Goal: Navigation & Orientation: Find specific page/section

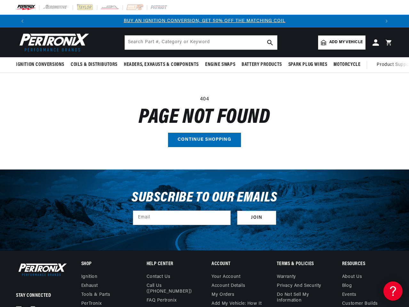
click at [205, 154] on main "404 Page not found Continue shopping" at bounding box center [204, 121] width 409 height 96
click at [22, 21] on icon "Translation missing: en.sections.announcements.previous_announcement" at bounding box center [22, 21] width 2 height 3
click at [395, 21] on slideshow-component "BUY AN IGNITION CONVERSION, GET 50% OFF THE MATCHING COIL SHOP MAIL-IN REBATES …" at bounding box center [204, 21] width 409 height 13
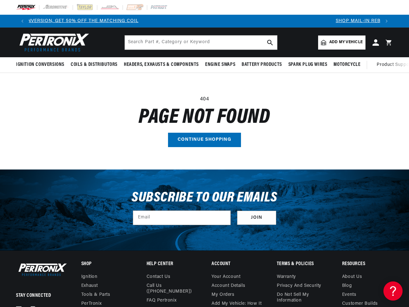
click at [387, 21] on icon "Translation missing: en.sections.announcements.next_announcement" at bounding box center [387, 21] width 2 height 3
click at [41, 65] on span "Ignition Conversions" at bounding box center [40, 64] width 48 height 7
click at [93, 65] on span "Coils & Distributors" at bounding box center [94, 64] width 47 height 7
click at [161, 65] on span "Headers, Exhausts & Components" at bounding box center [161, 64] width 75 height 7
click at [220, 65] on span "Engine Swaps" at bounding box center [220, 64] width 30 height 7
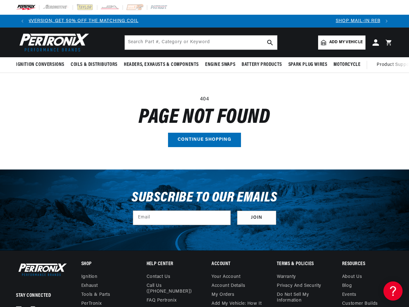
click at [262, 65] on span "Battery Products" at bounding box center [262, 64] width 40 height 7
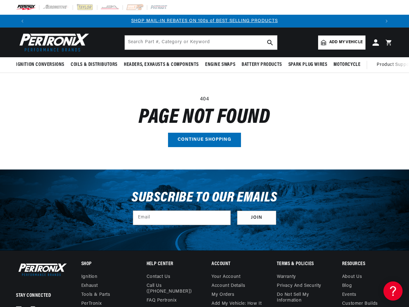
click at [308, 65] on span "Spark Plug Wires" at bounding box center [307, 64] width 39 height 7
